Goal: Information Seeking & Learning: Learn about a topic

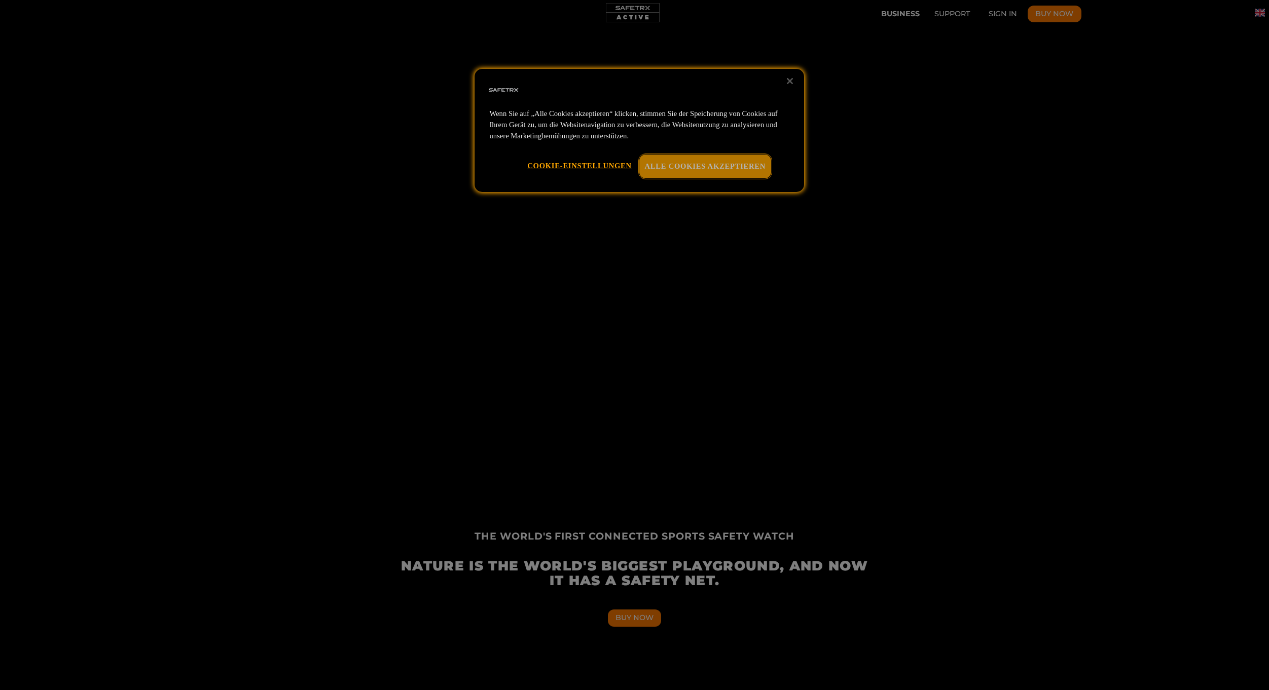
click at [733, 159] on button "Alle Cookies akzeptieren" at bounding box center [705, 166] width 132 height 23
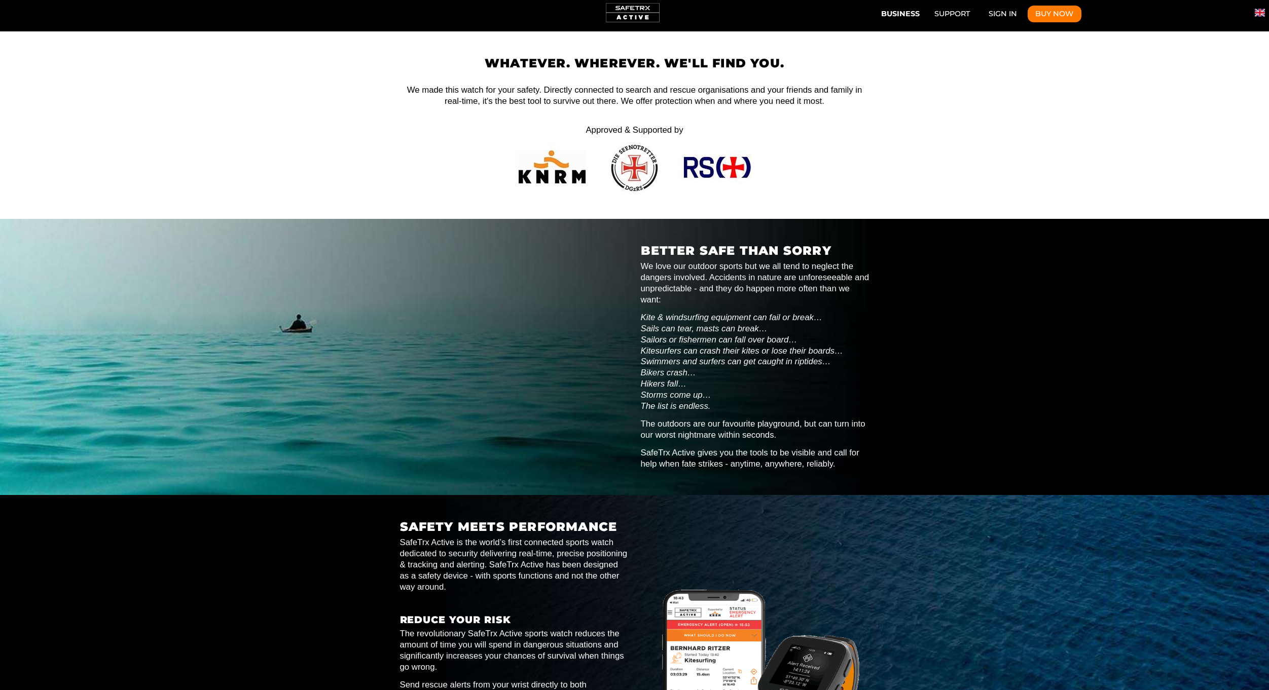
scroll to position [0, 2347]
drag, startPoint x: 706, startPoint y: 165, endPoint x: 837, endPoint y: 144, distance: 132.4
click at [837, 144] on div "Whatever. Wherever. We'll Find You. We made this watch for your safety. Directl…" at bounding box center [634, 125] width 469 height 137
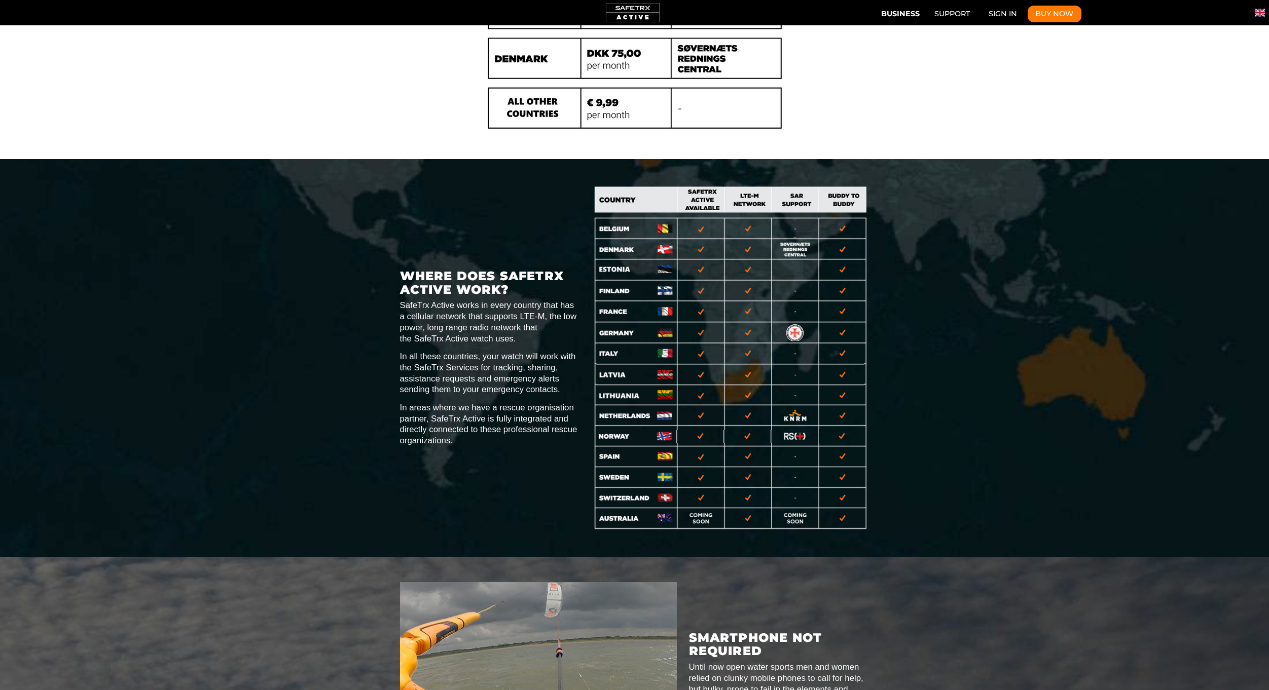
scroll to position [0, 469]
click at [700, 185] on img "Where does it work" at bounding box center [731, 358] width 277 height 347
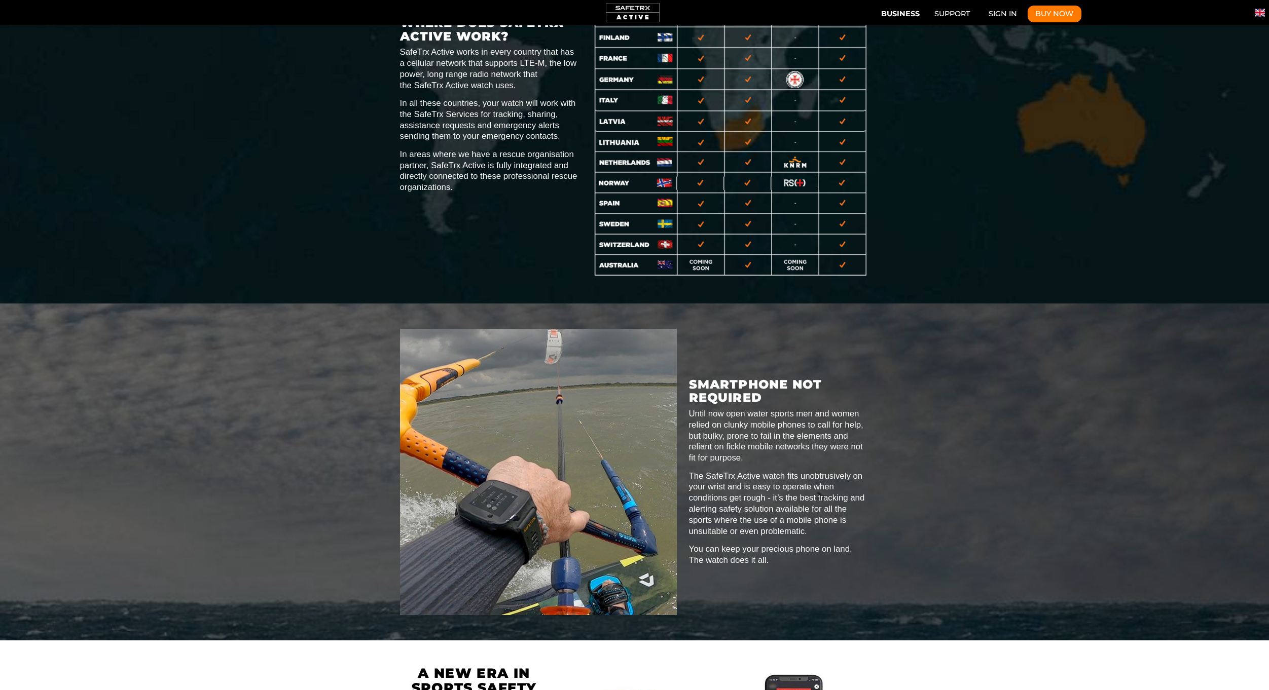
scroll to position [0, 2816]
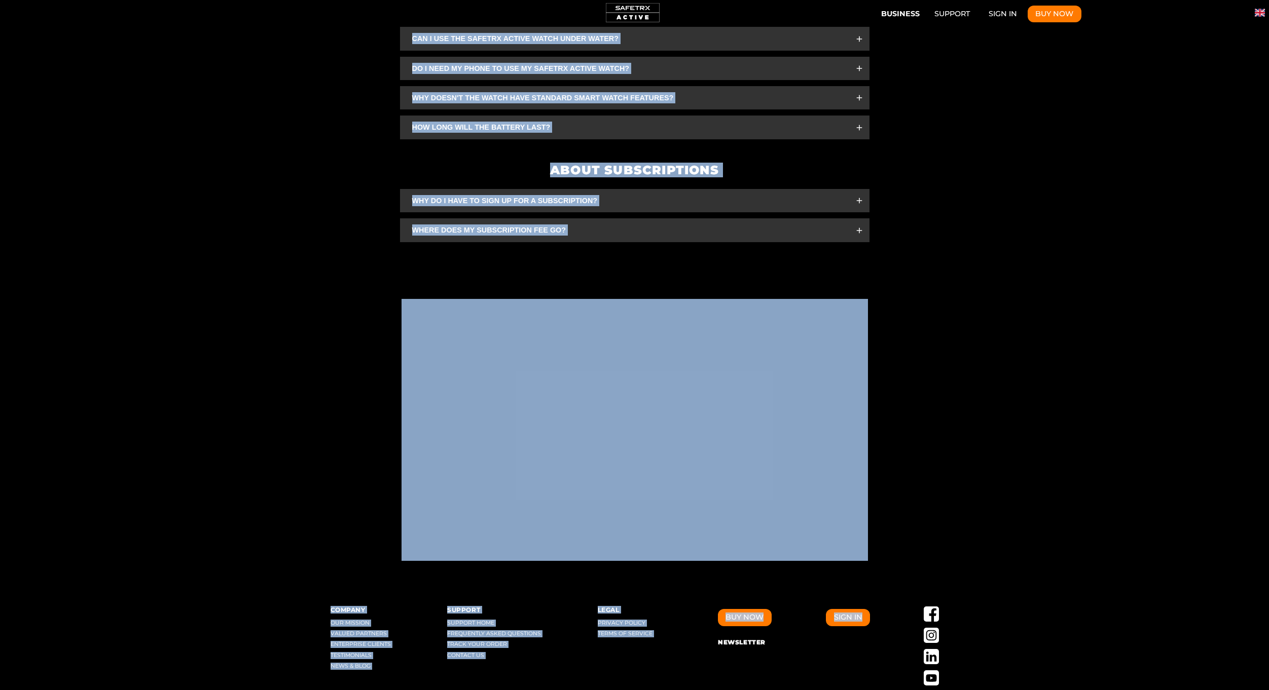
drag, startPoint x: 710, startPoint y: 604, endPoint x: 776, endPoint y: 612, distance: 65.8
click at [654, 176] on div "FAQ" at bounding box center [634, 40] width 1269 height 466
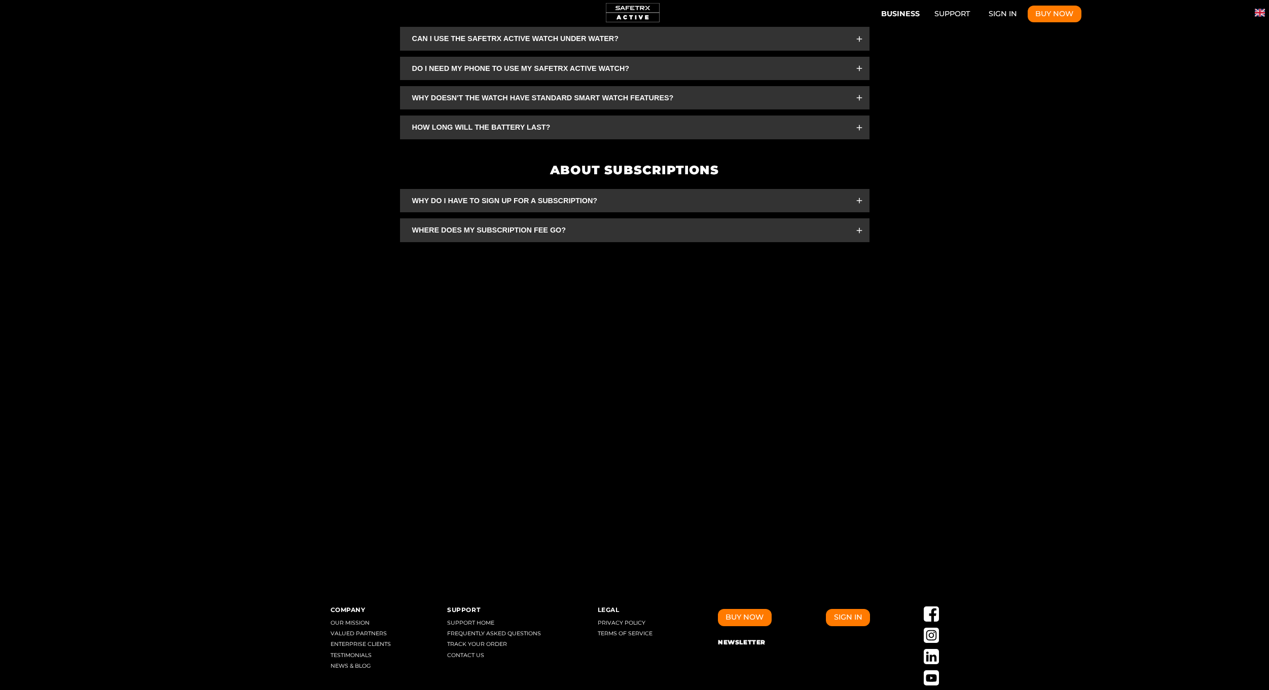
click at [654, 176] on div "FAQ" at bounding box center [634, 40] width 1269 height 466
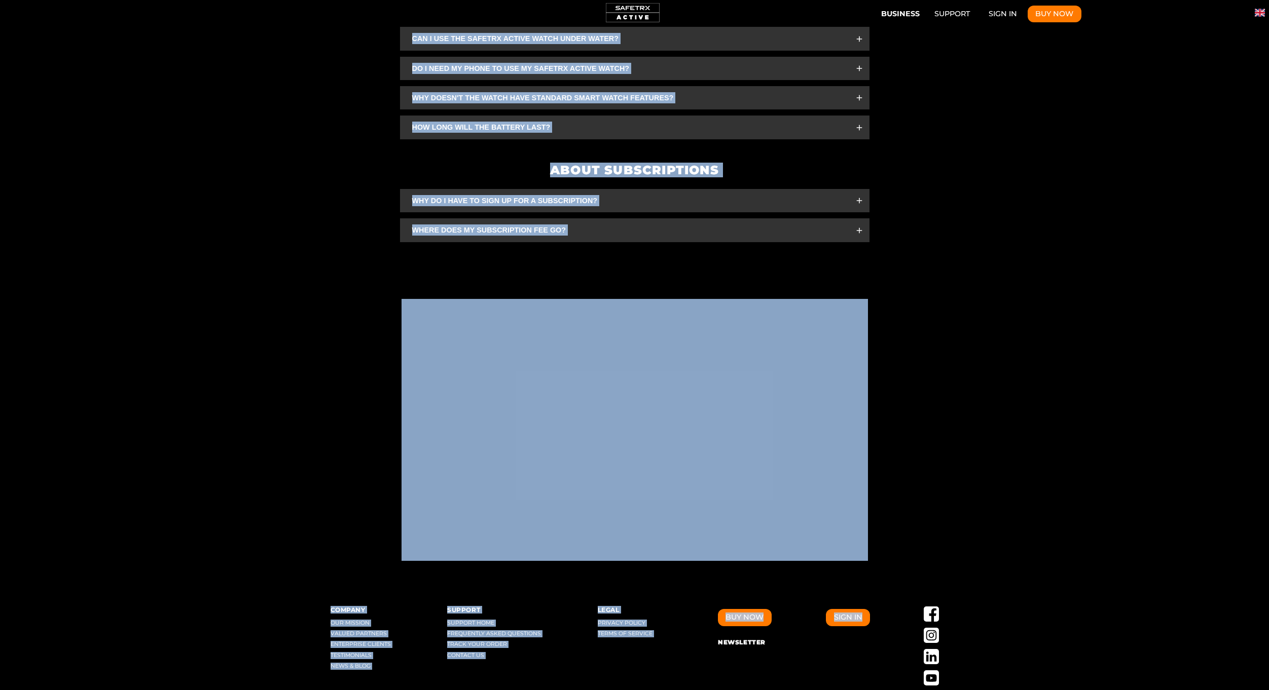
drag, startPoint x: 704, startPoint y: 582, endPoint x: 760, endPoint y: 592, distance: 56.7
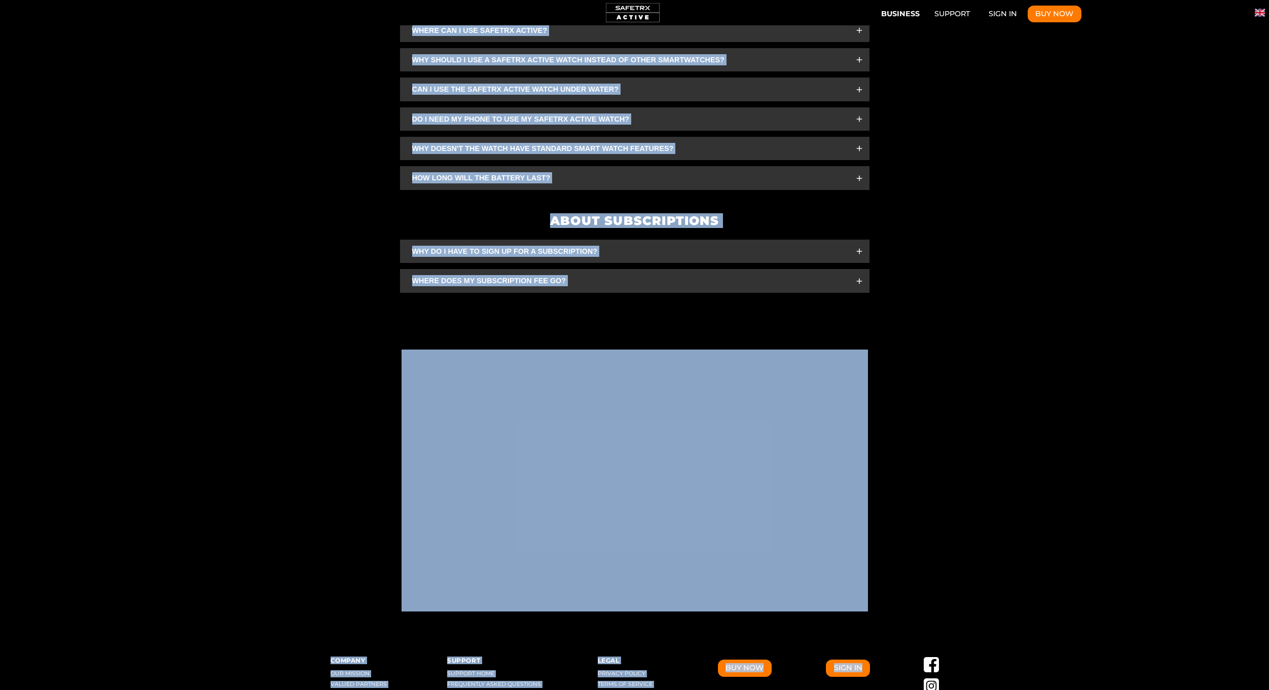
click at [789, 533] on div "Video section" at bounding box center [634, 480] width 1269 height 313
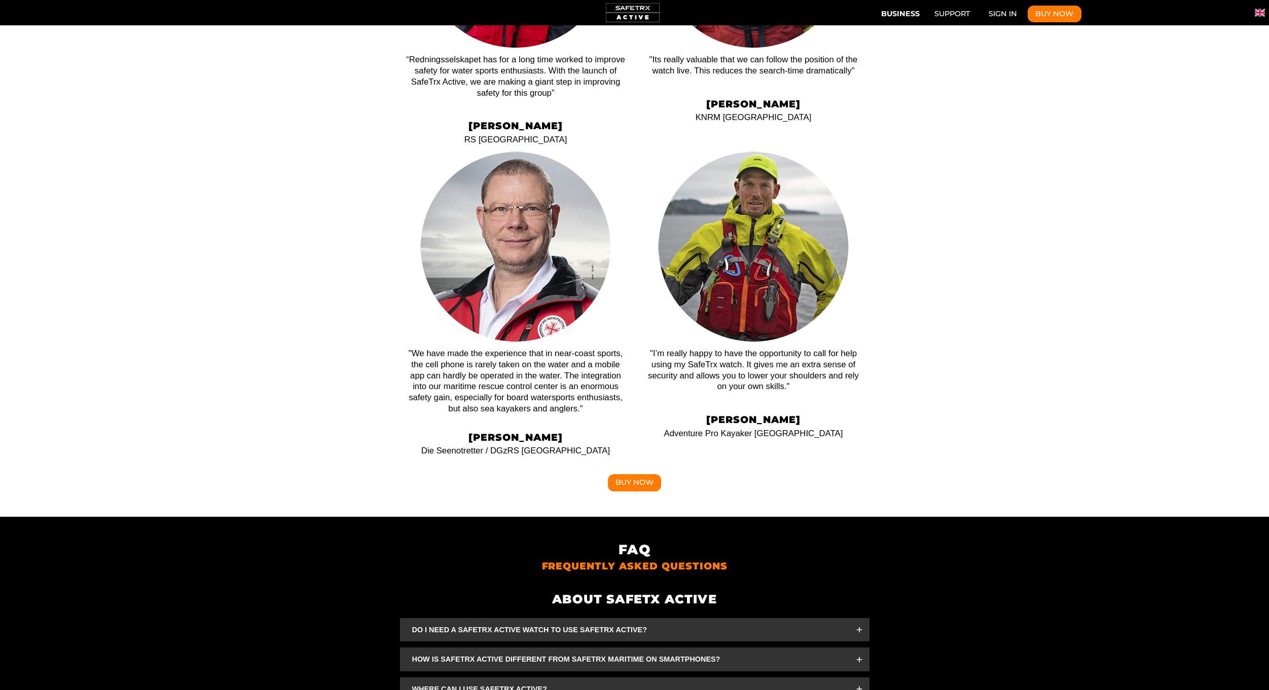
click at [746, 399] on p "What the Pros Say" at bounding box center [753, 403] width 219 height 9
click at [745, 415] on h3 "[PERSON_NAME]" at bounding box center [753, 420] width 219 height 11
drag, startPoint x: 713, startPoint y: 331, endPoint x: 802, endPoint y: 331, distance: 89.2
click at [802, 415] on h3 "[PERSON_NAME]" at bounding box center [753, 420] width 219 height 11
copy h3 "[PERSON_NAME]"
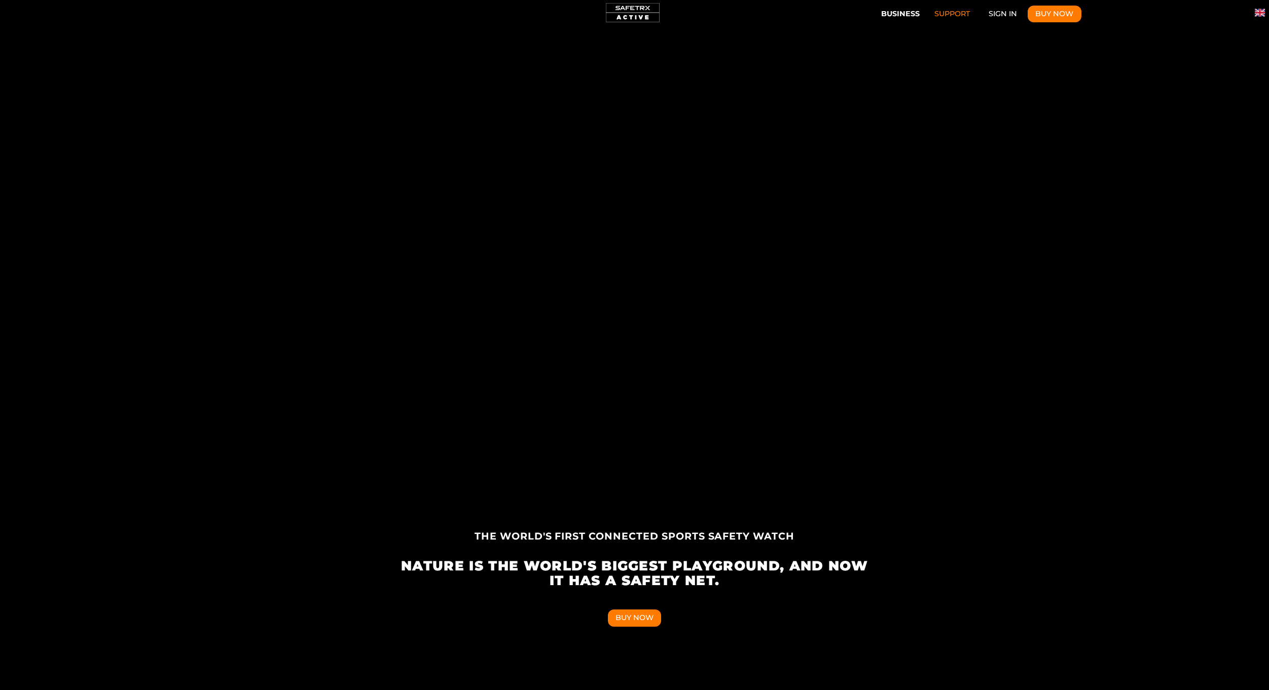
scroll to position [0, 1396]
click at [942, 10] on link "Support" at bounding box center [951, 14] width 51 height 17
drag, startPoint x: 500, startPoint y: 118, endPoint x: 511, endPoint y: 101, distance: 20.1
